Goal: Task Accomplishment & Management: Use online tool/utility

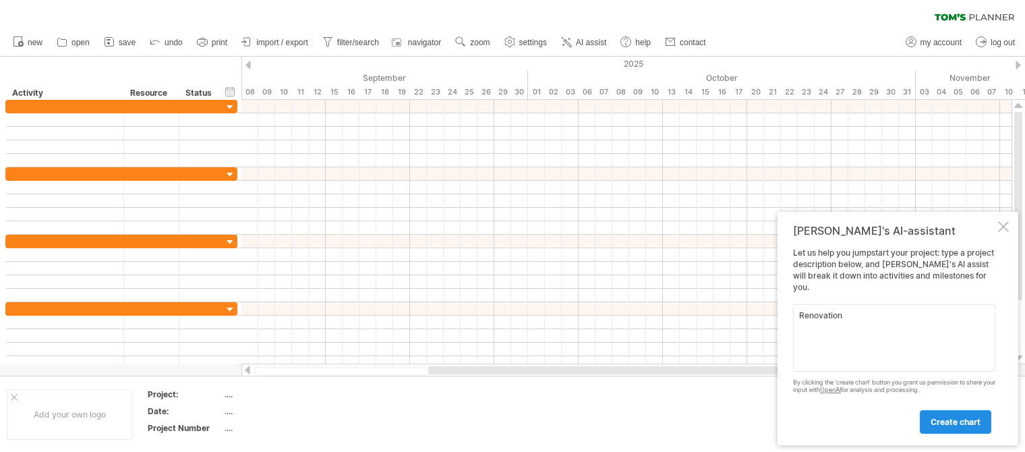
type textarea "Renovation"
click at [946, 422] on span "create chart" at bounding box center [956, 422] width 50 height 10
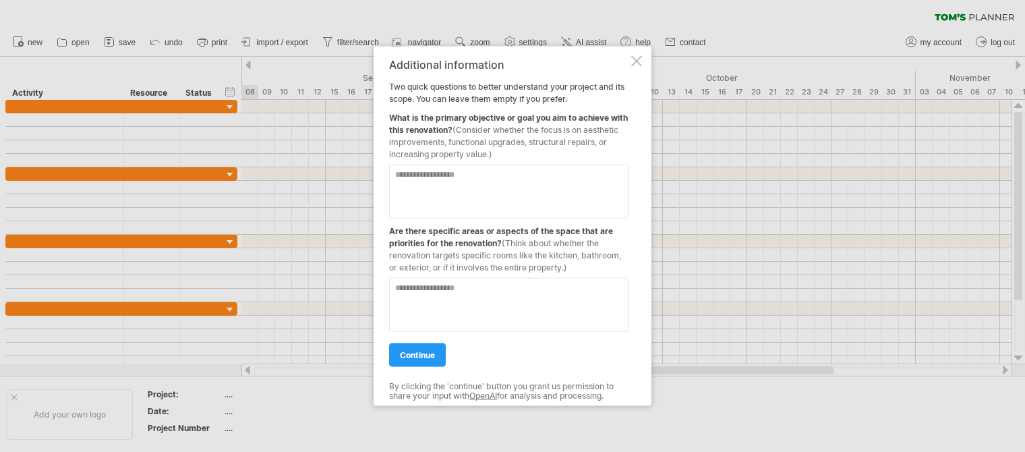
click at [469, 179] on textarea at bounding box center [508, 192] width 239 height 54
type textarea "**********"
click at [456, 288] on textarea at bounding box center [508, 305] width 239 height 54
type textarea "**********"
click at [416, 355] on span "continue" at bounding box center [417, 355] width 35 height 10
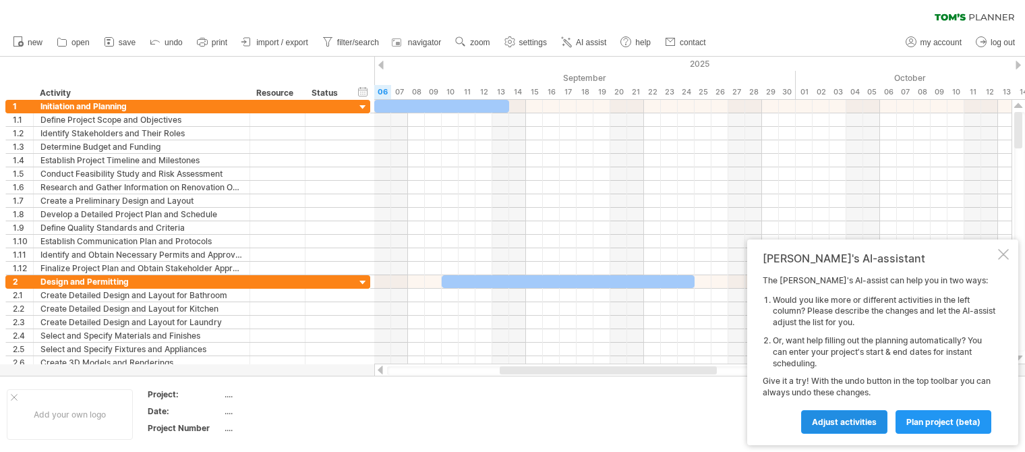
click at [833, 422] on span "Adjust activities" at bounding box center [844, 422] width 65 height 10
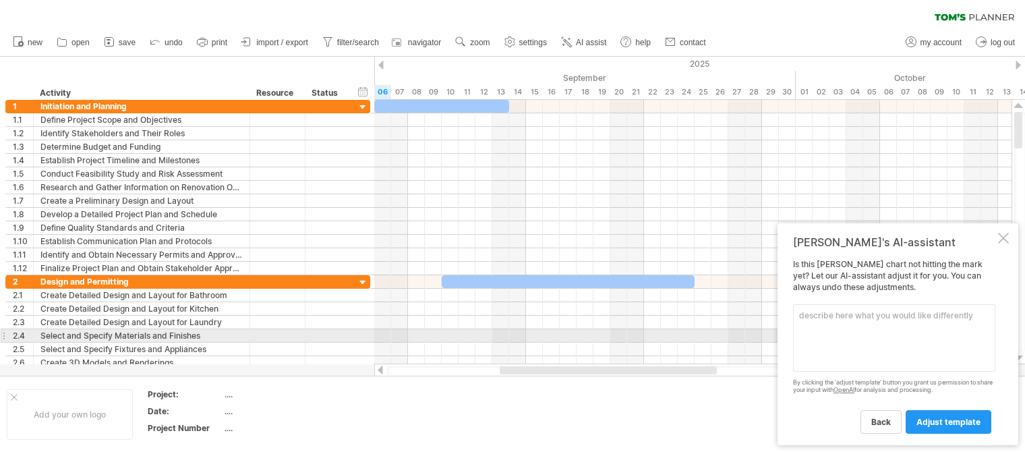
click at [836, 330] on textarea at bounding box center [894, 337] width 202 height 67
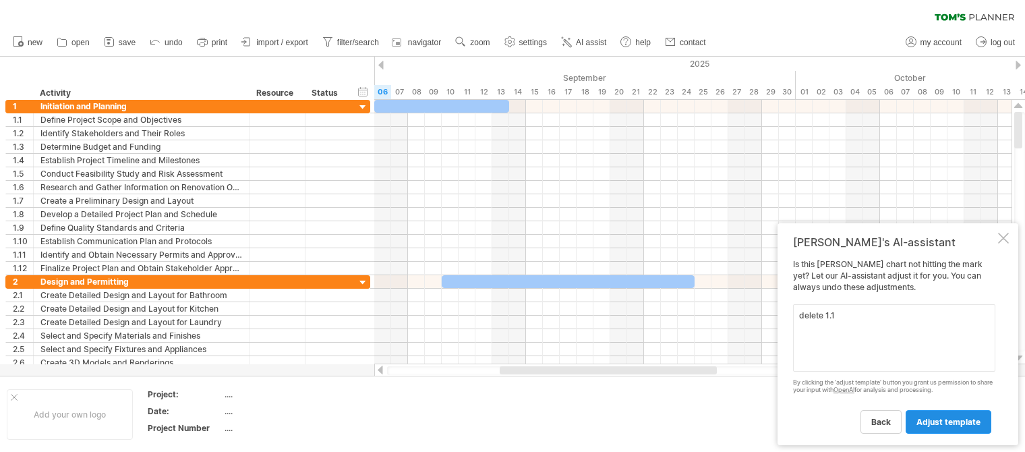
type textarea "delete 1.1"
click at [952, 423] on span "adjust template" at bounding box center [949, 422] width 64 height 10
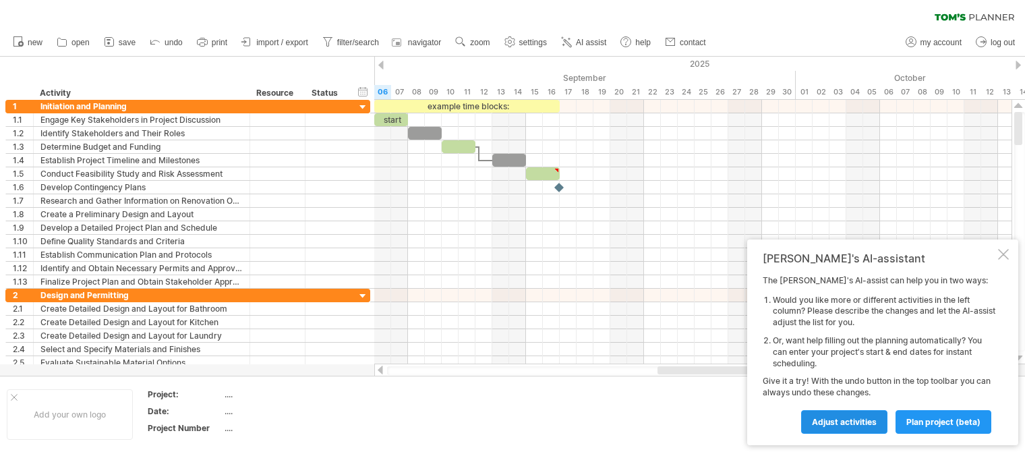
click at [813, 418] on span "Adjust activities" at bounding box center [844, 422] width 65 height 10
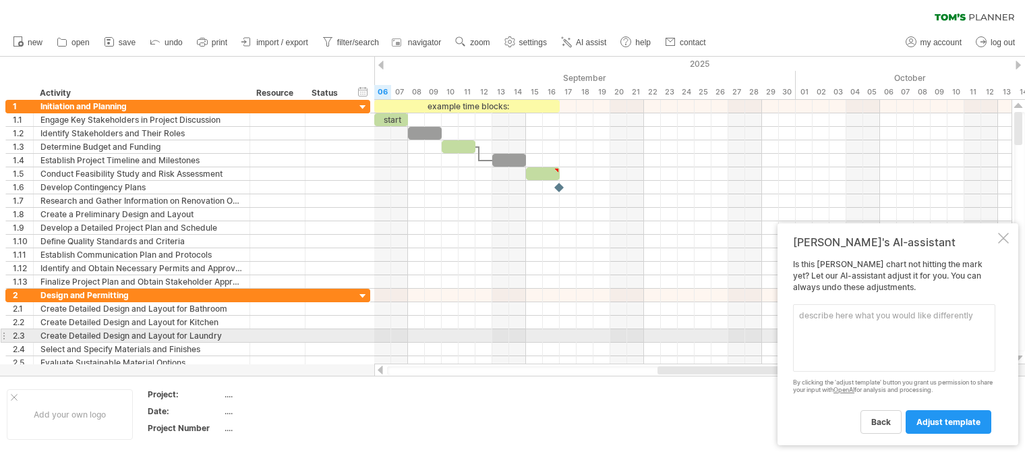
click at [829, 334] on textarea at bounding box center [894, 337] width 202 height 67
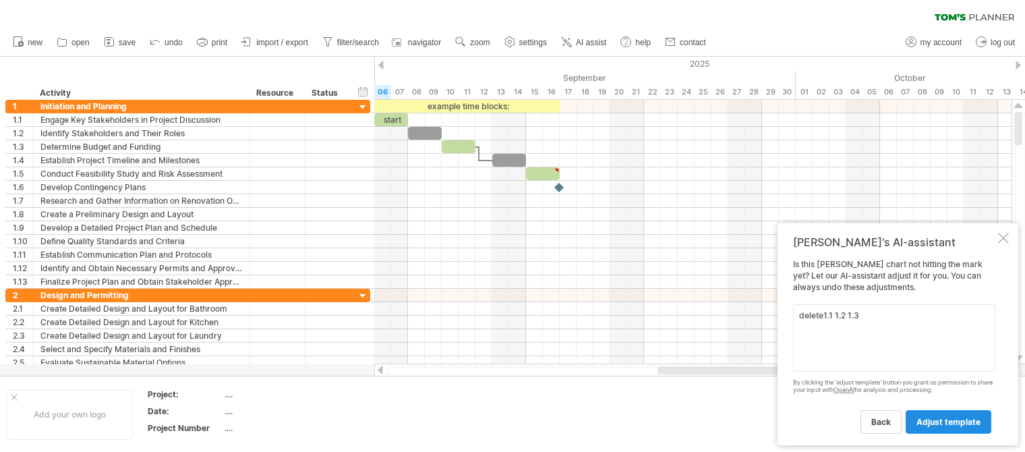
type textarea "delete1.1 1.2 1.3"
click at [955, 421] on span "adjust template" at bounding box center [949, 422] width 64 height 10
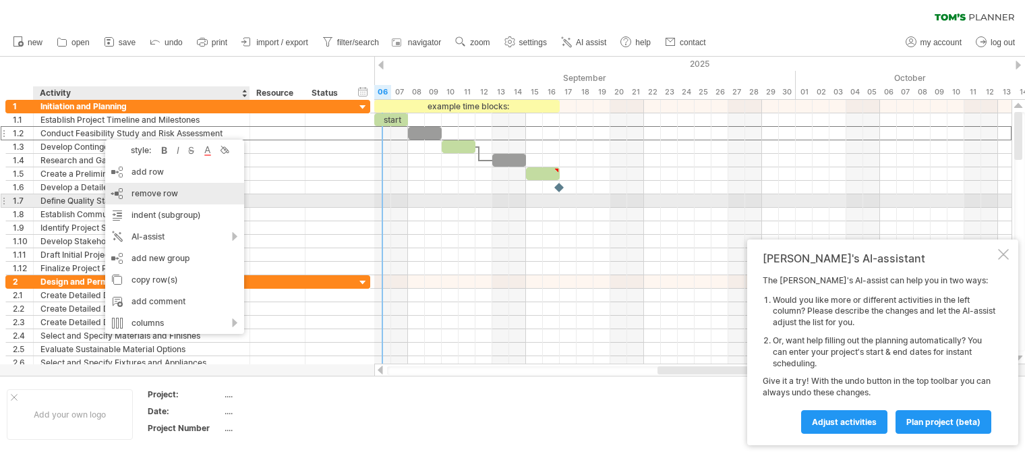
click at [150, 194] on span "remove row" at bounding box center [155, 193] width 47 height 10
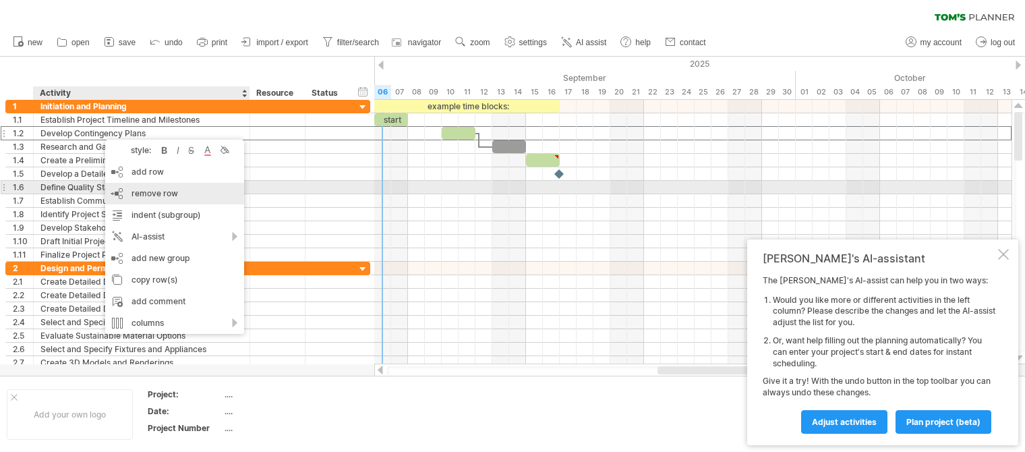
click at [145, 192] on span "remove row" at bounding box center [155, 193] width 47 height 10
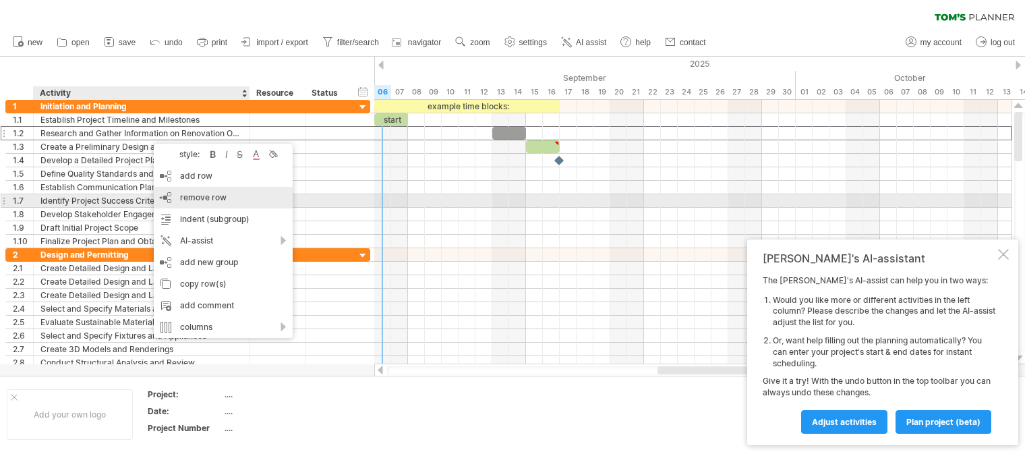
click at [199, 196] on span "remove row" at bounding box center [203, 197] width 47 height 10
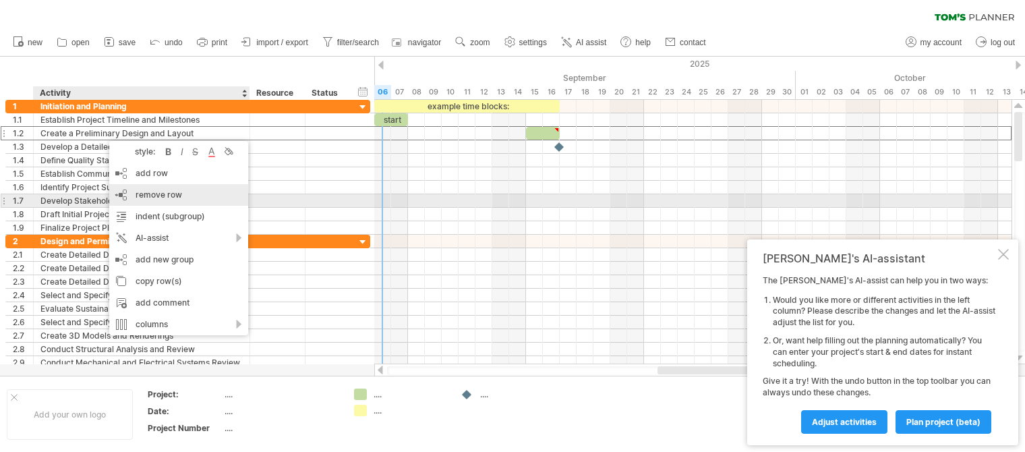
click at [143, 195] on span "remove row" at bounding box center [159, 195] width 47 height 10
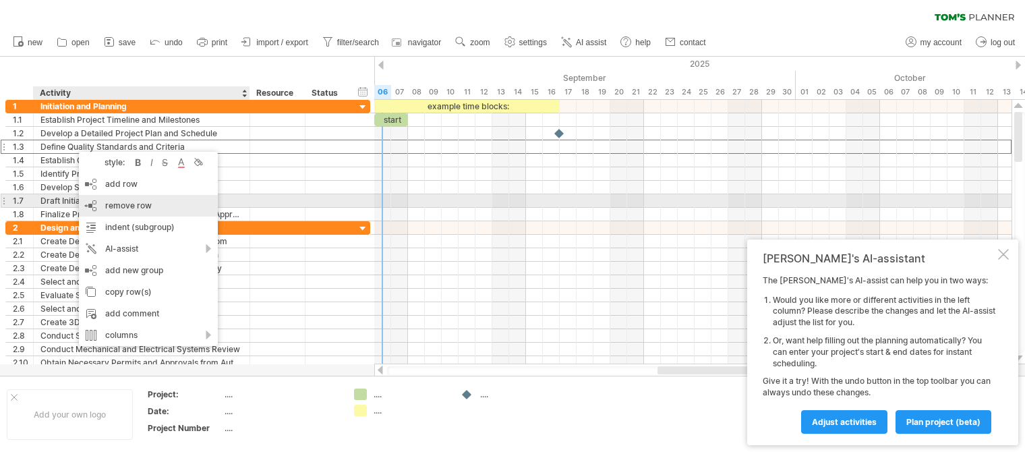
click at [131, 206] on span "remove row" at bounding box center [128, 205] width 47 height 10
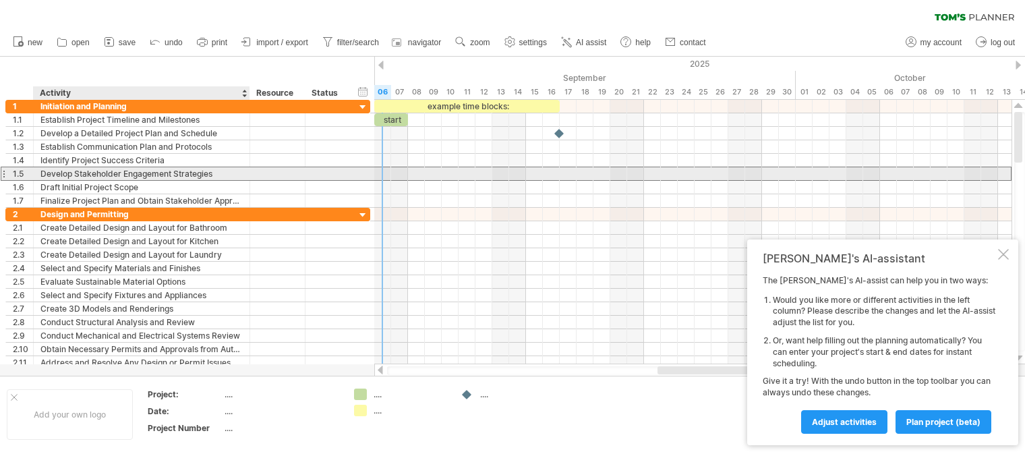
click at [264, 171] on div at bounding box center [277, 173] width 41 height 13
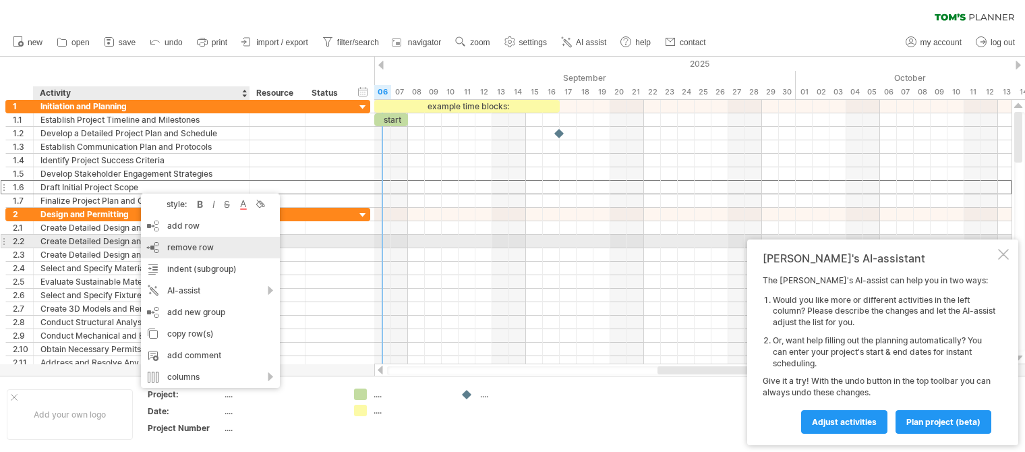
click at [196, 246] on span "remove row" at bounding box center [190, 247] width 47 height 10
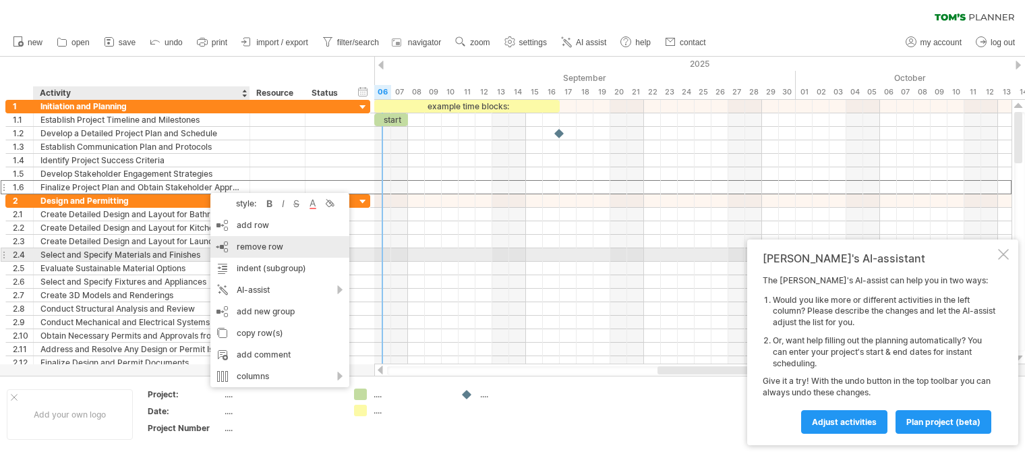
click at [250, 249] on span "remove row" at bounding box center [260, 246] width 47 height 10
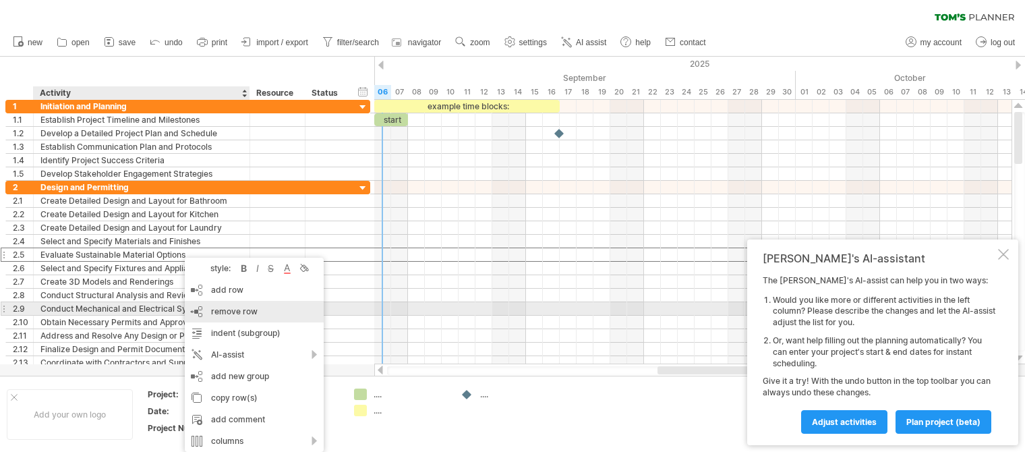
click at [235, 308] on span "remove row" at bounding box center [234, 311] width 47 height 10
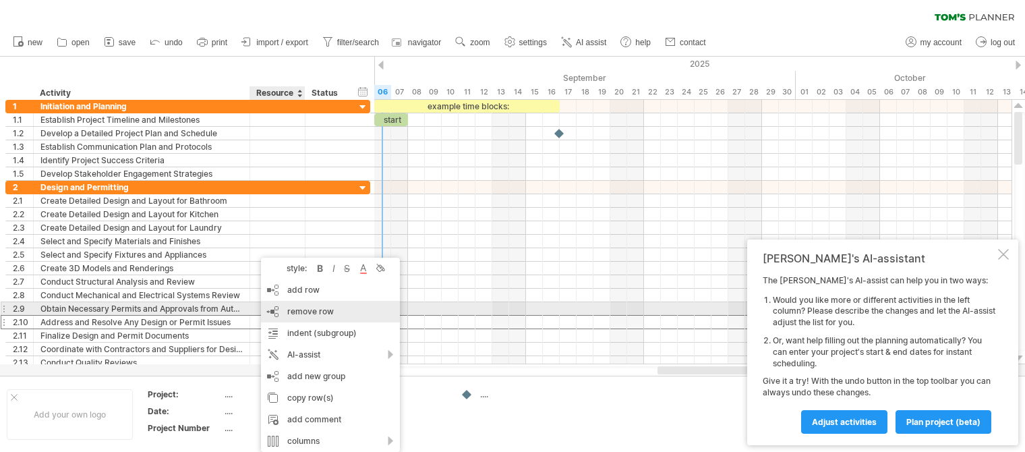
click at [314, 312] on span "remove row" at bounding box center [310, 311] width 47 height 10
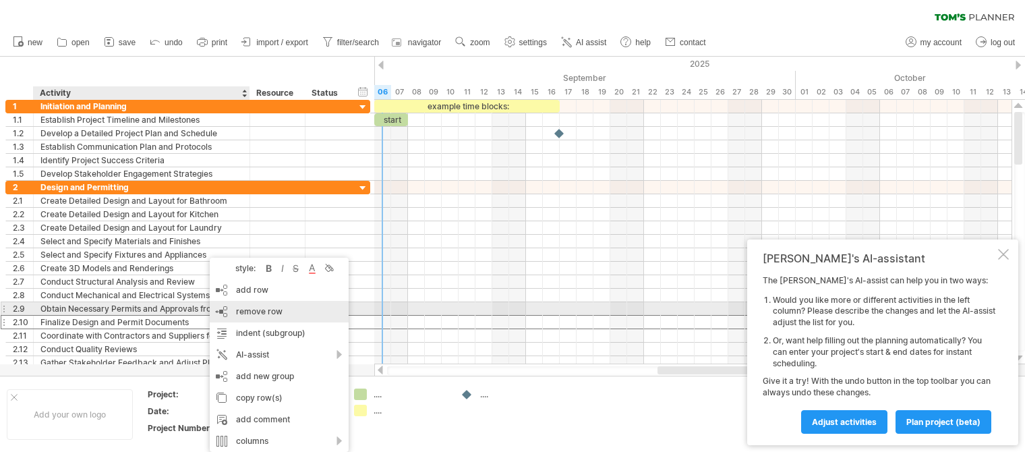
click at [259, 311] on span "remove row" at bounding box center [259, 311] width 47 height 10
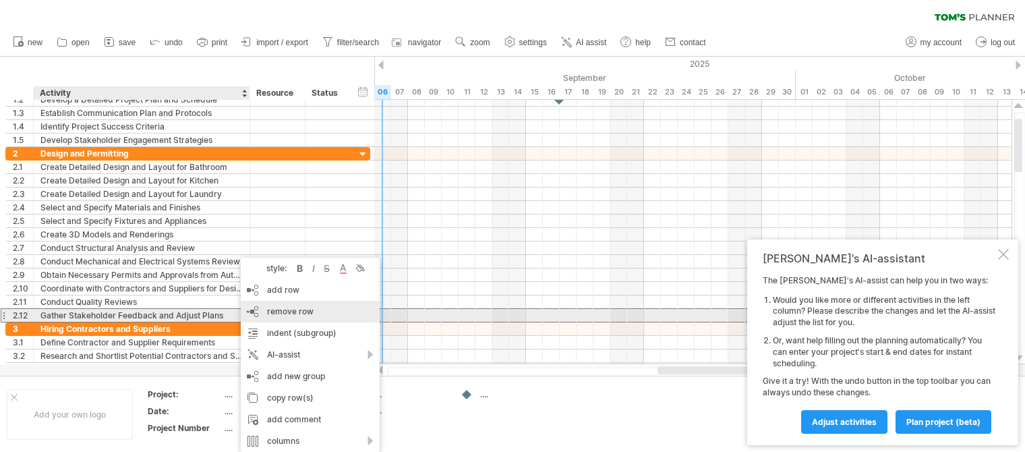
click at [283, 313] on span "remove row" at bounding box center [290, 311] width 47 height 10
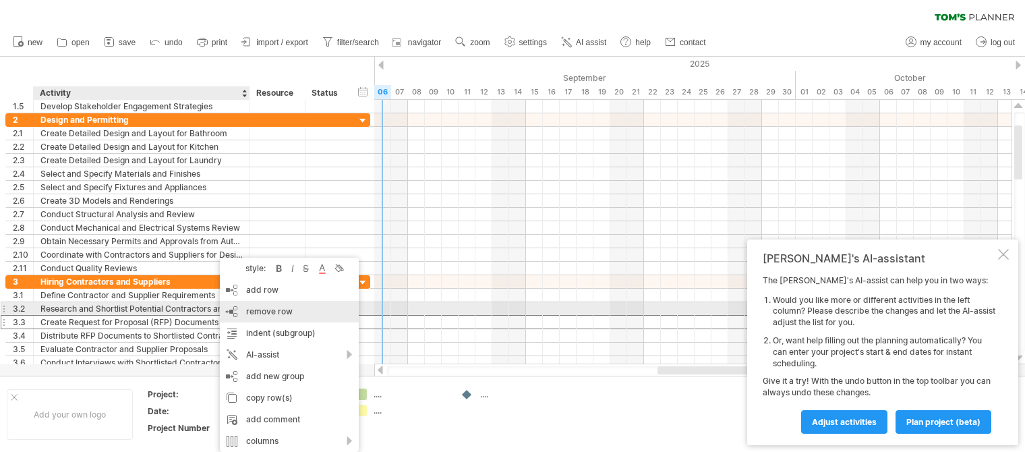
click at [283, 313] on span "remove row" at bounding box center [269, 311] width 47 height 10
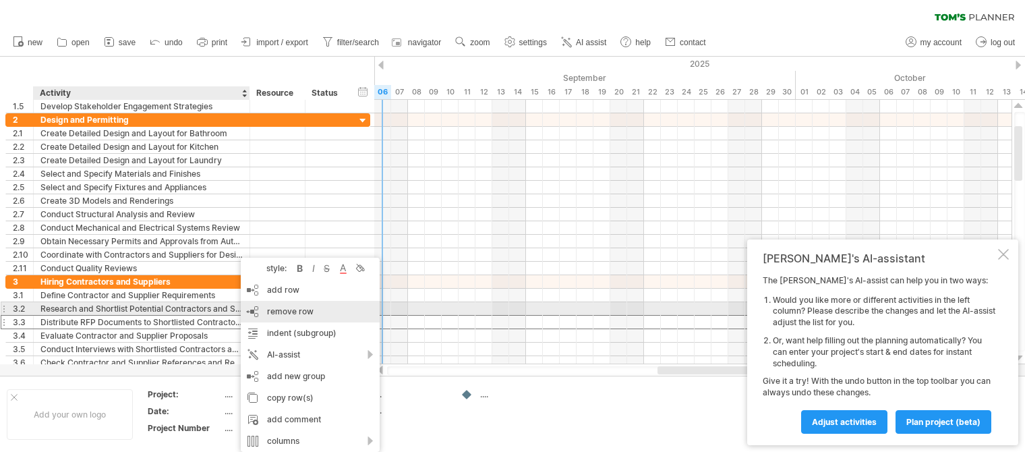
click at [284, 312] on span "remove row" at bounding box center [290, 311] width 47 height 10
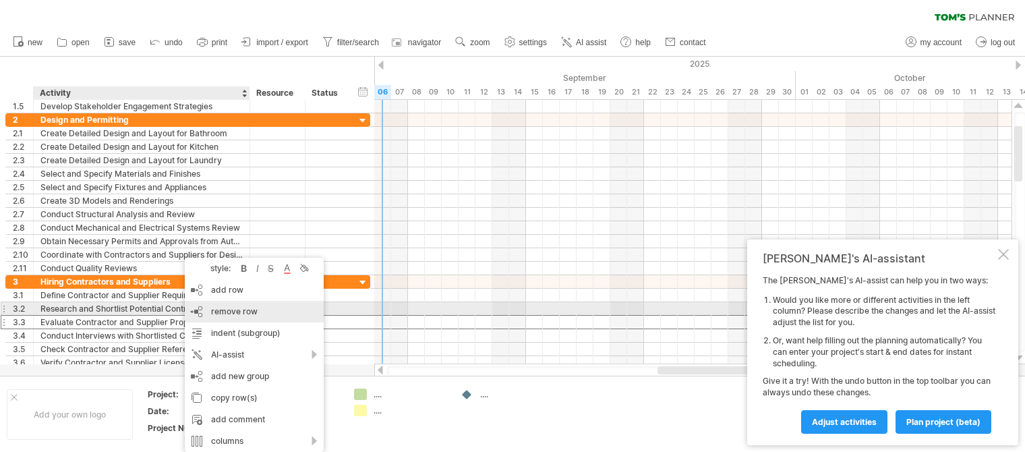
click at [250, 311] on span "remove row" at bounding box center [234, 311] width 47 height 10
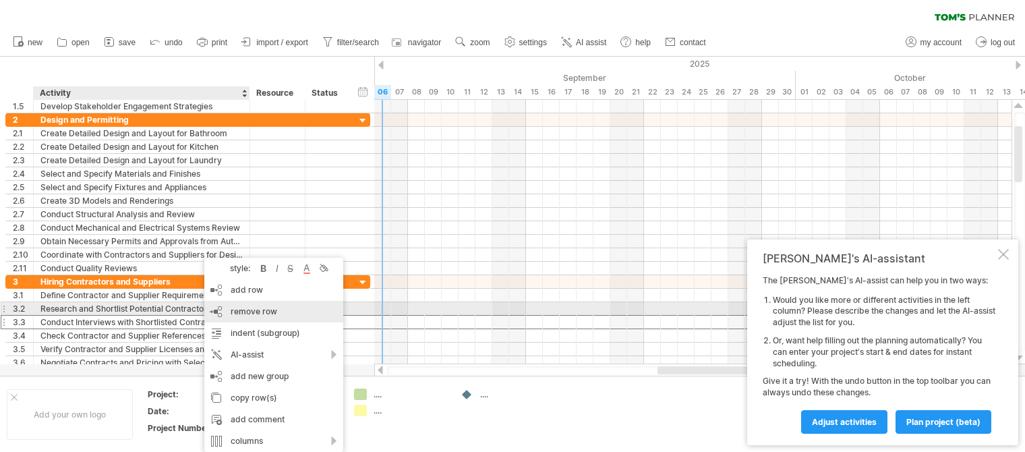
click at [266, 314] on span "remove row" at bounding box center [254, 311] width 47 height 10
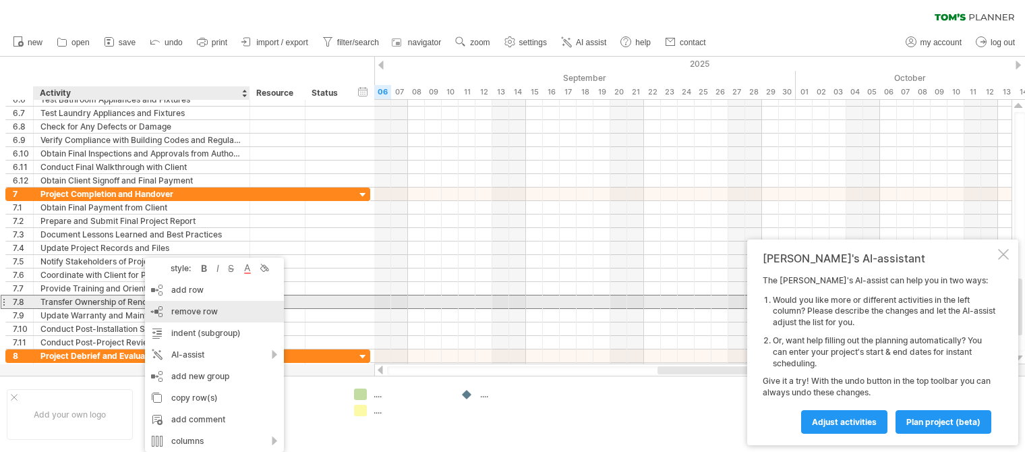
click at [200, 308] on span "remove row" at bounding box center [194, 311] width 47 height 10
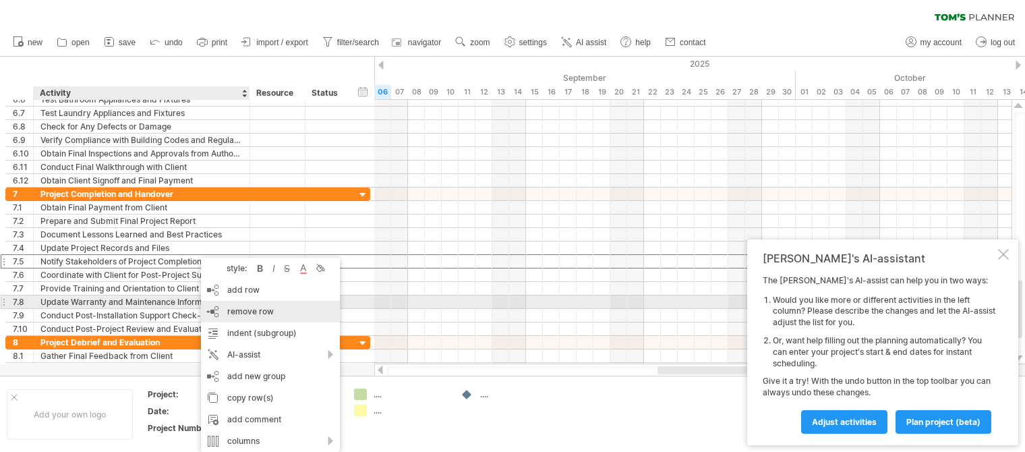
click at [245, 309] on span "remove row" at bounding box center [250, 311] width 47 height 10
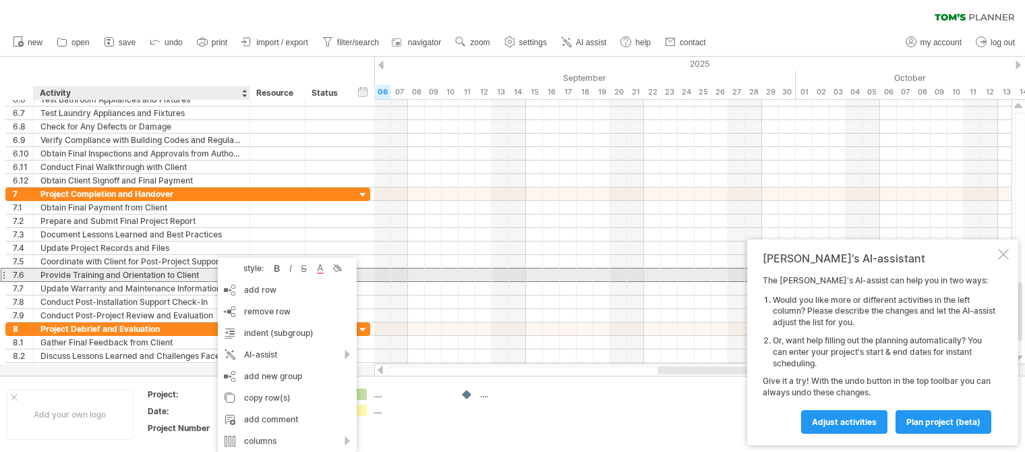
click at [200, 274] on div "Provide Training and Orientation to Client" at bounding box center [141, 274] width 202 height 13
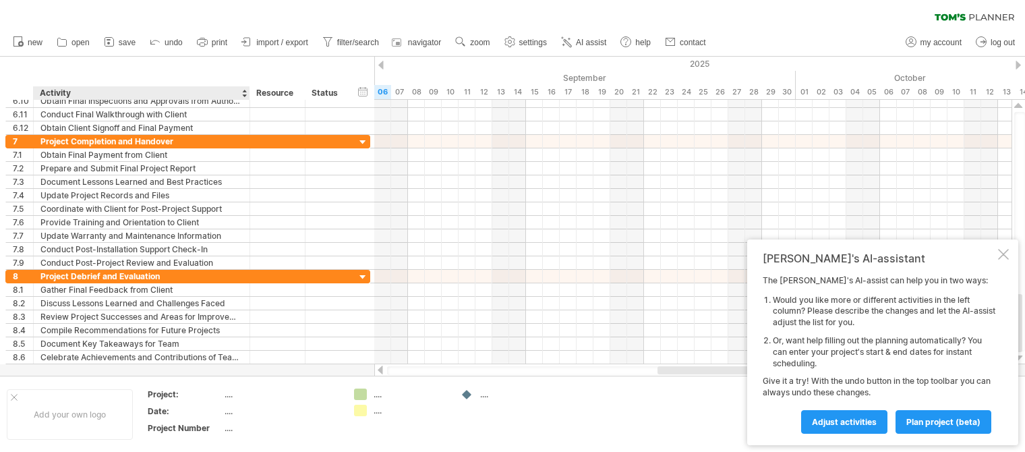
click at [231, 395] on div "...." at bounding box center [281, 393] width 113 height 11
type input "**********"
click at [225, 410] on div "...." at bounding box center [281, 410] width 113 height 11
type input "*********"
click at [924, 41] on span "my account" at bounding box center [941, 42] width 41 height 9
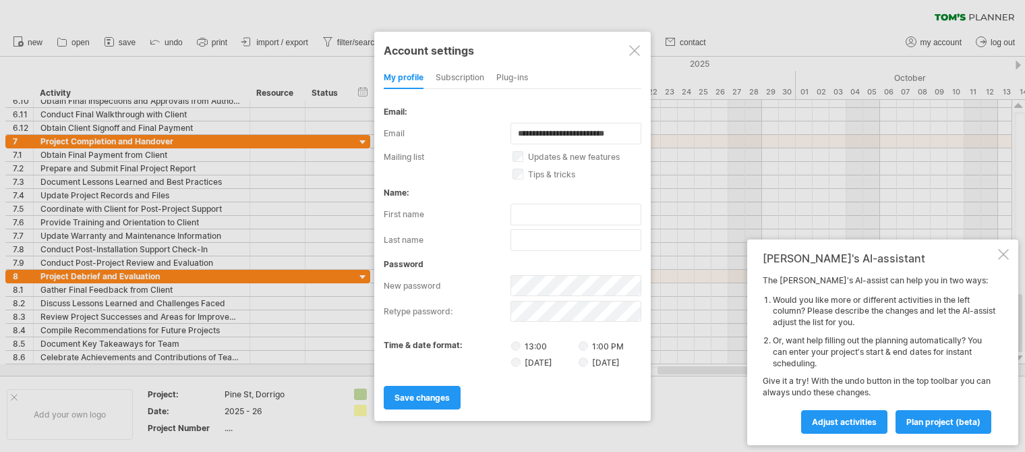
click at [461, 74] on div "subscription" at bounding box center [460, 78] width 49 height 22
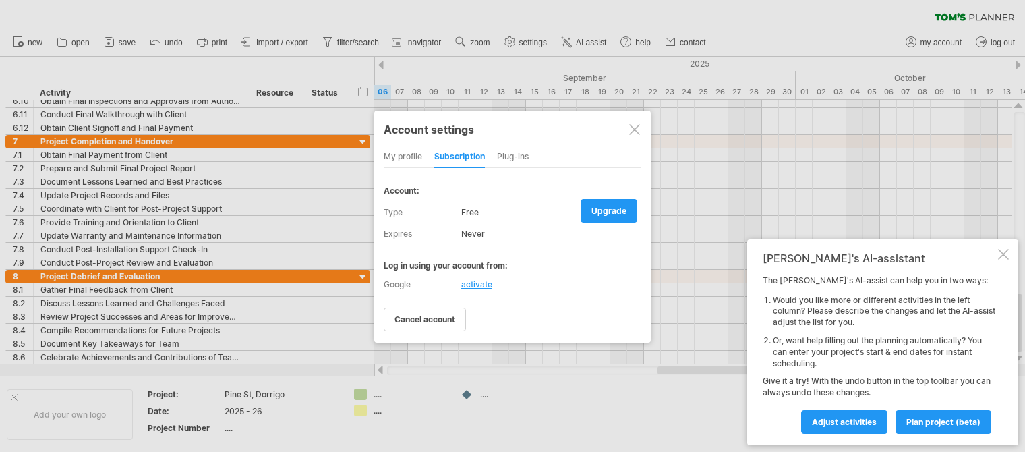
click at [408, 151] on div "my profile" at bounding box center [403, 157] width 38 height 22
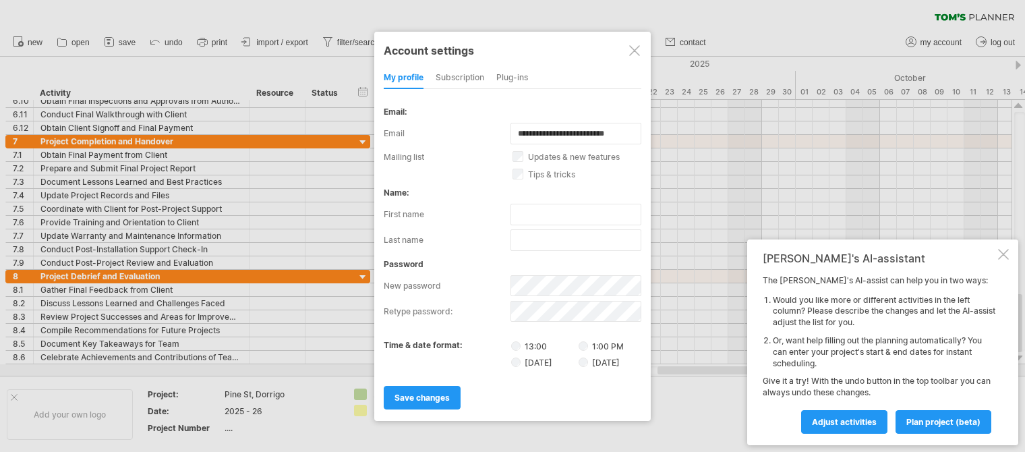
click at [633, 51] on div at bounding box center [634, 50] width 11 height 11
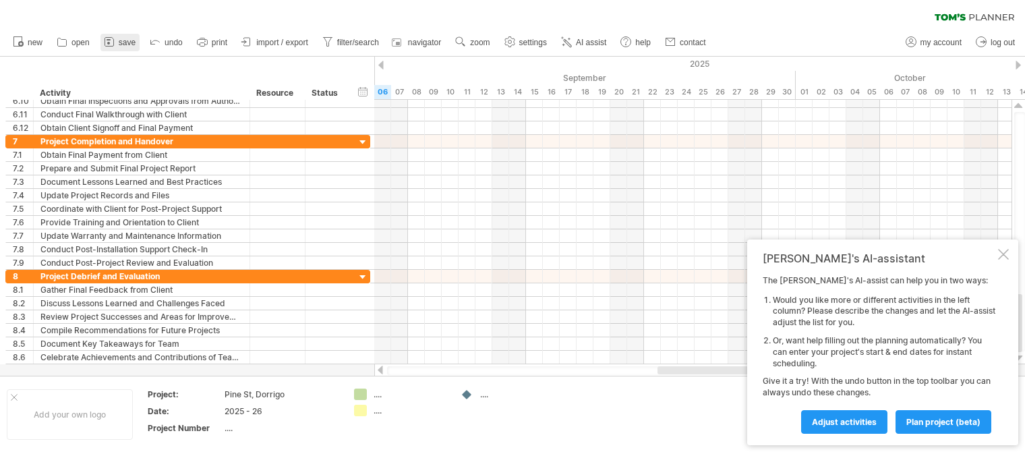
click at [117, 41] on link "save" at bounding box center [119, 43] width 39 height 18
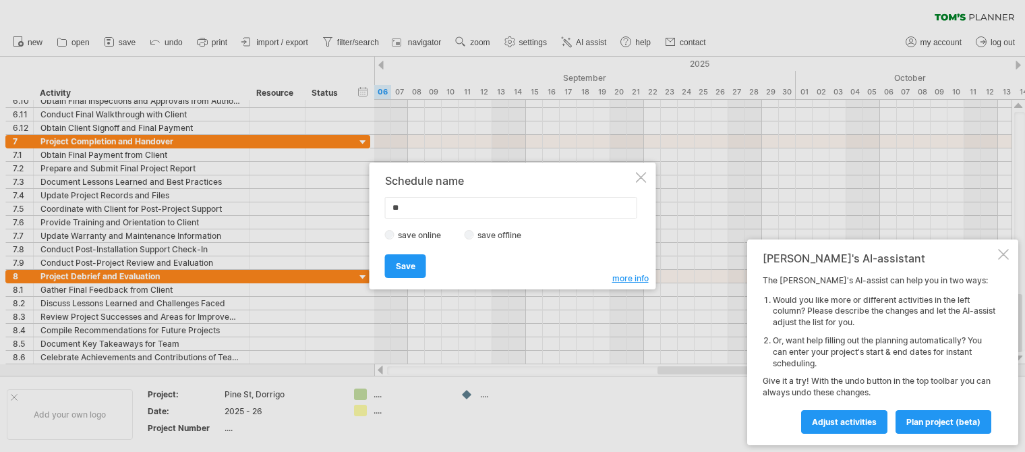
type input "*"
type input "**********"
click at [486, 233] on label "save offline" at bounding box center [503, 235] width 59 height 10
click at [415, 263] on link "Save" at bounding box center [405, 266] width 41 height 24
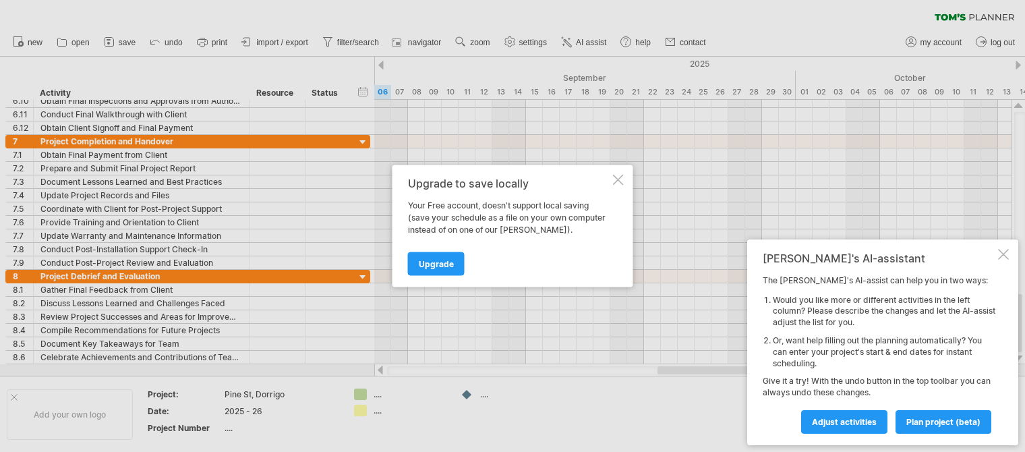
click at [613, 175] on div at bounding box center [618, 180] width 11 height 11
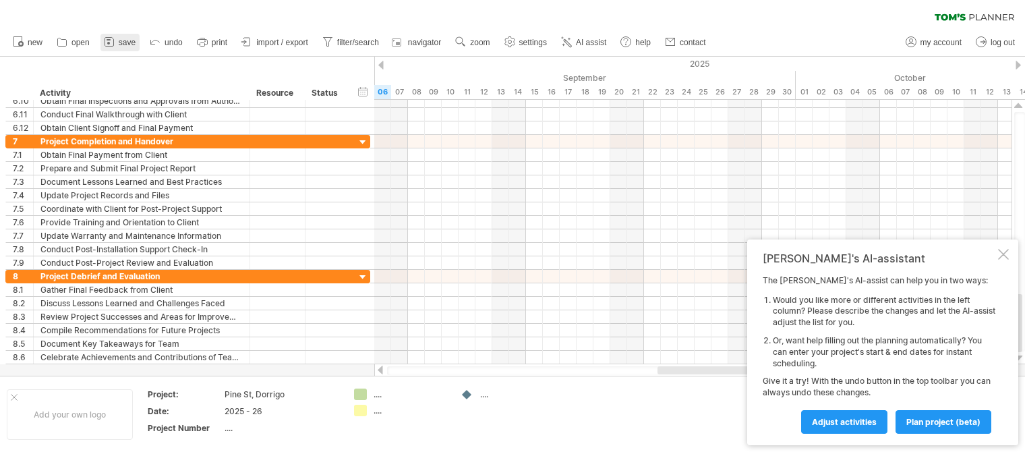
click at [118, 42] on link "save" at bounding box center [119, 43] width 39 height 18
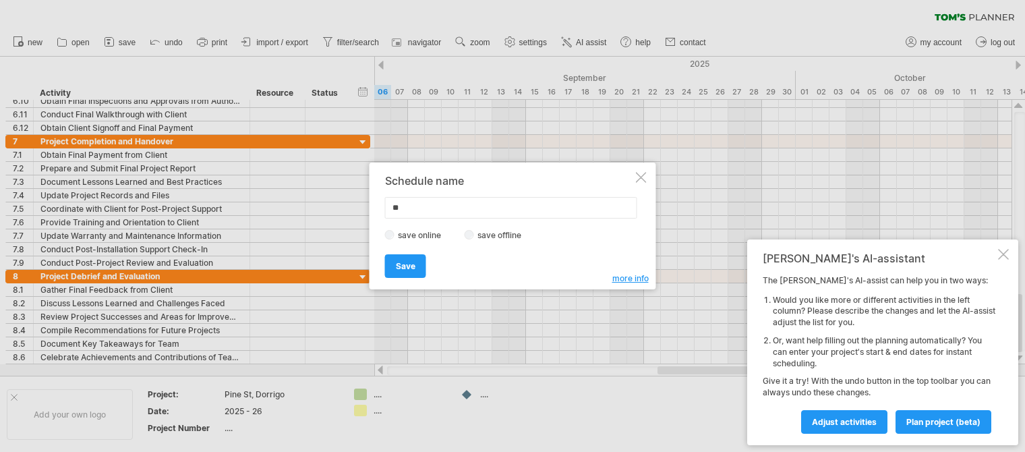
type input "*"
type input "**********"
click at [405, 262] on span "Save" at bounding box center [406, 266] width 20 height 10
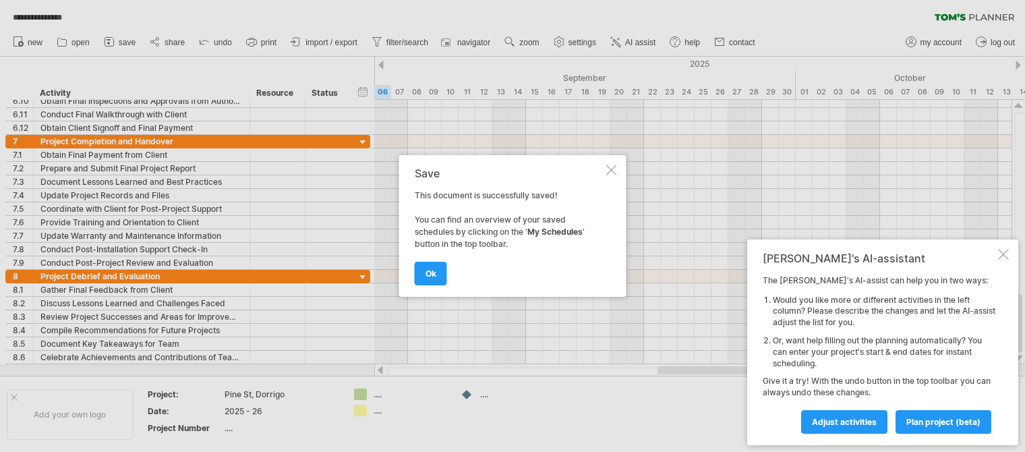
click at [936, 44] on div at bounding box center [512, 226] width 1025 height 452
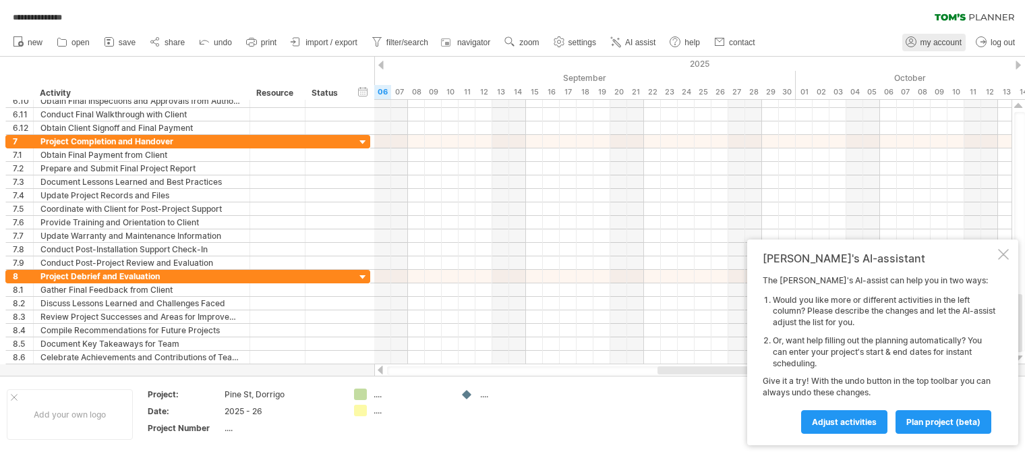
click at [936, 40] on span "my account" at bounding box center [941, 42] width 41 height 9
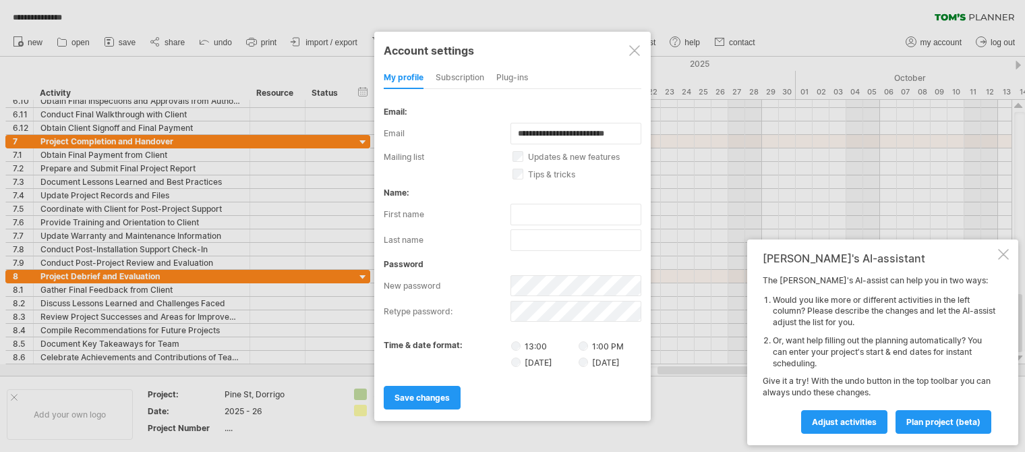
click at [432, 391] on link "save changes" at bounding box center [422, 398] width 77 height 24
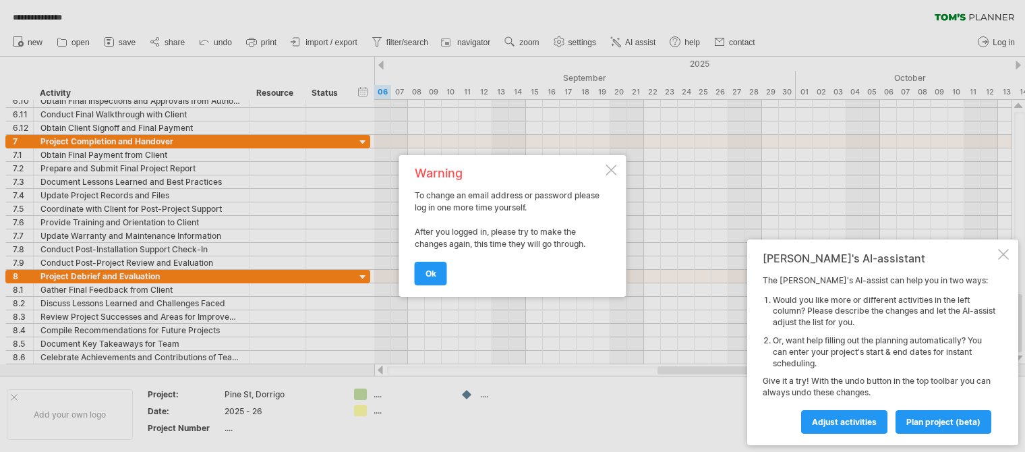
click at [436, 268] on span "ok" at bounding box center [431, 273] width 11 height 10
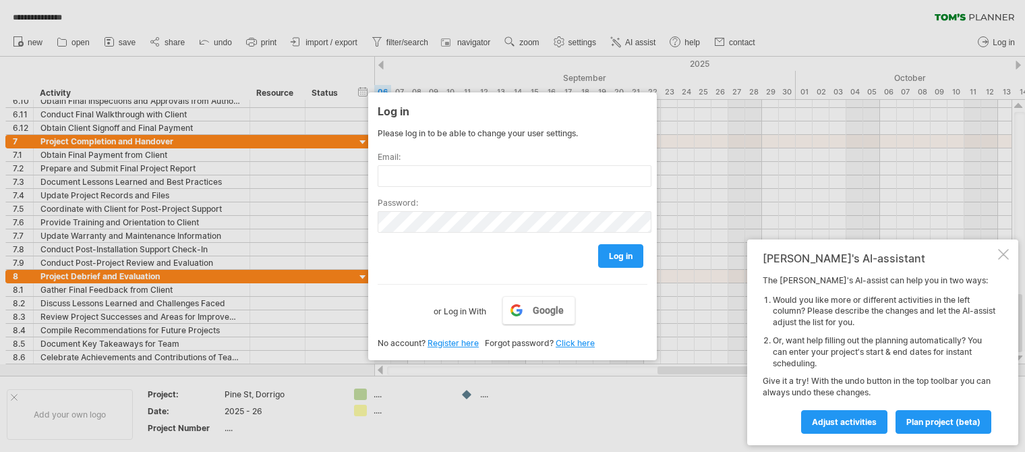
click at [696, 171] on div at bounding box center [512, 226] width 1025 height 452
click at [667, 103] on div at bounding box center [512, 226] width 1025 height 452
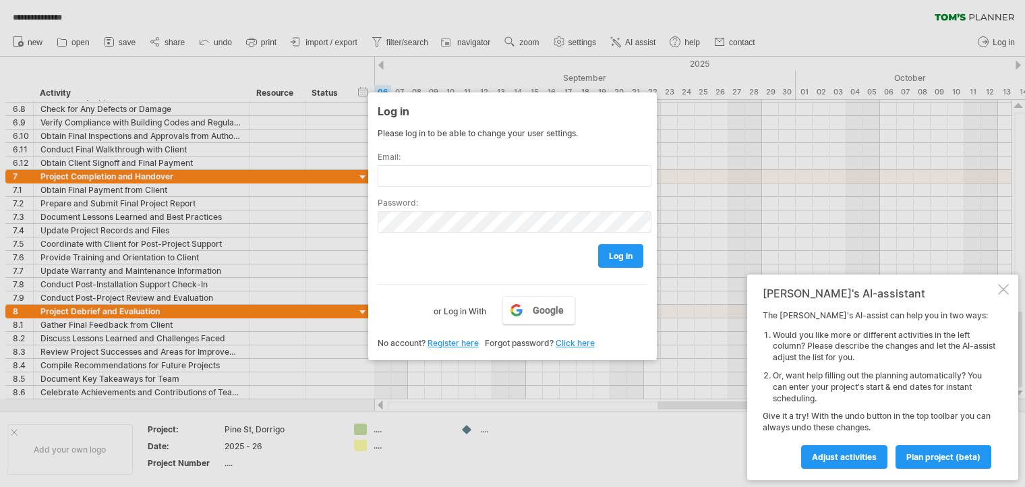
click at [1006, 289] on div at bounding box center [1003, 289] width 11 height 11
